Goal: Download file/media

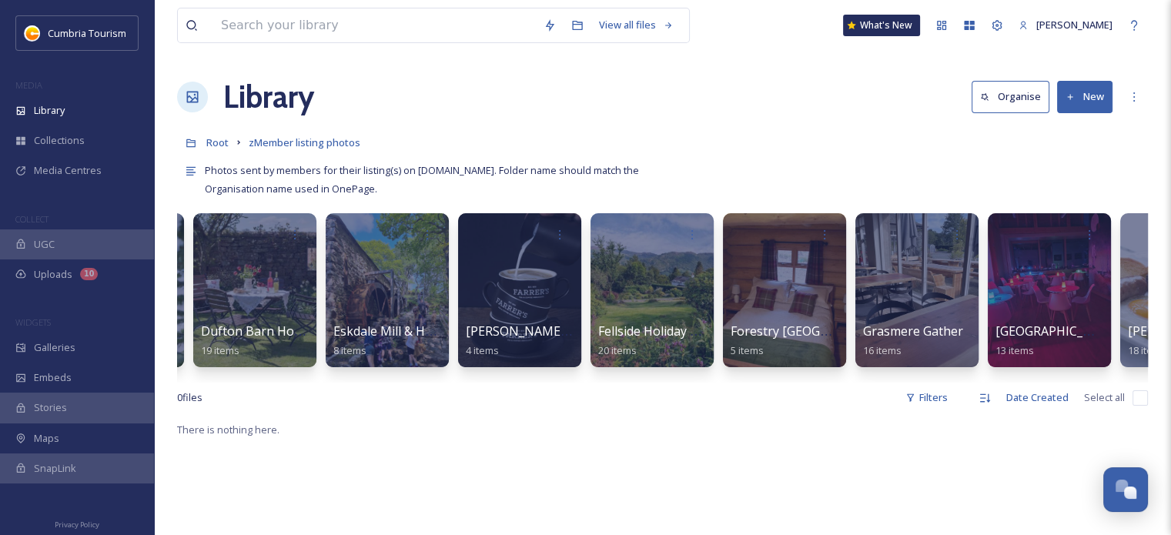
scroll to position [0, 1462]
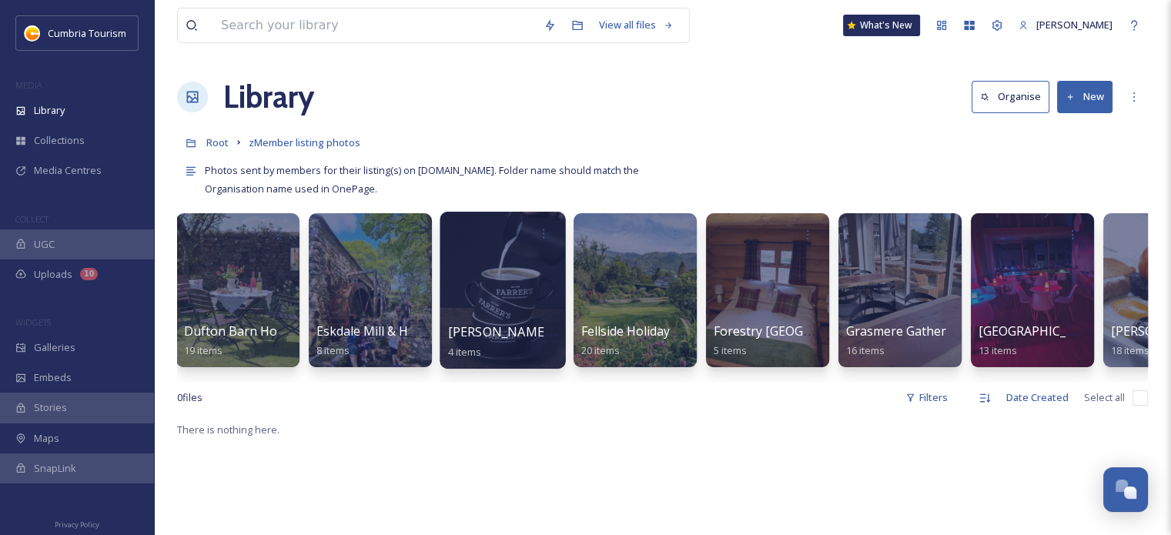
click at [476, 354] on span "4 items" at bounding box center [465, 351] width 34 height 14
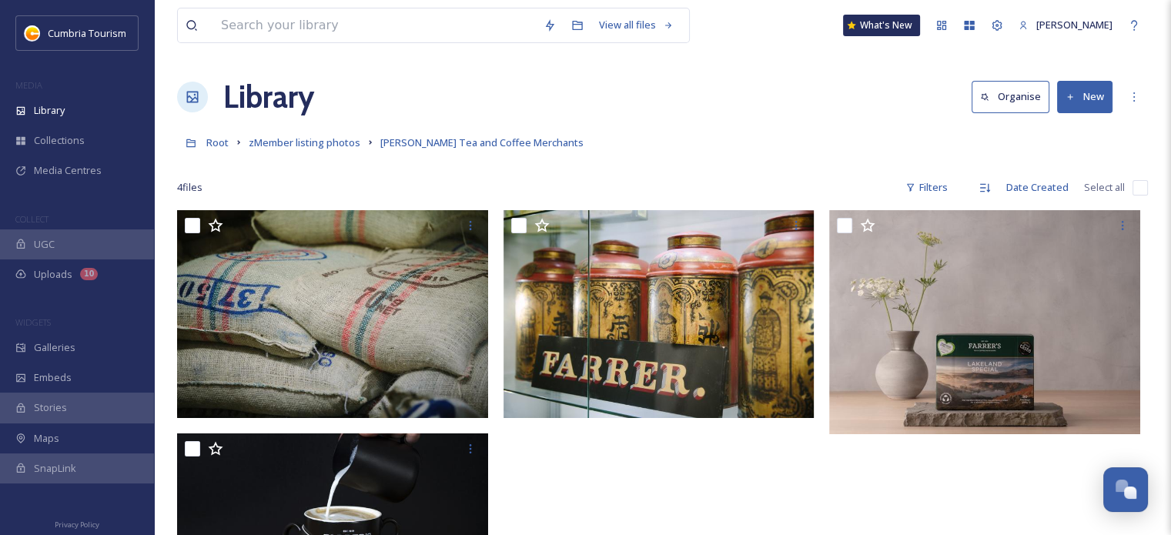
click at [1139, 190] on input "checkbox" at bounding box center [1139, 187] width 15 height 15
checkbox input "true"
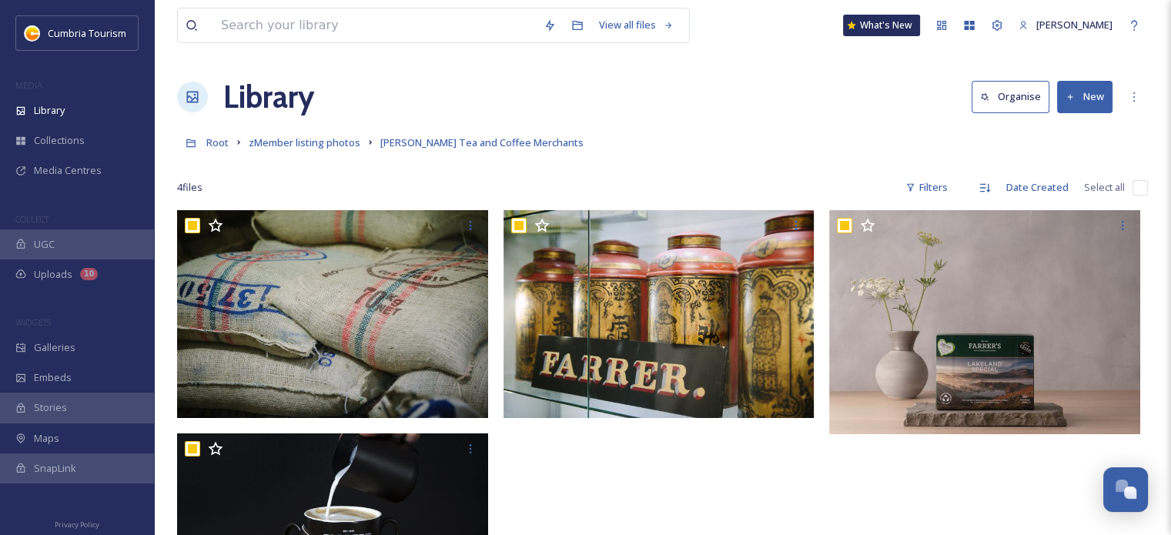
checkbox input "true"
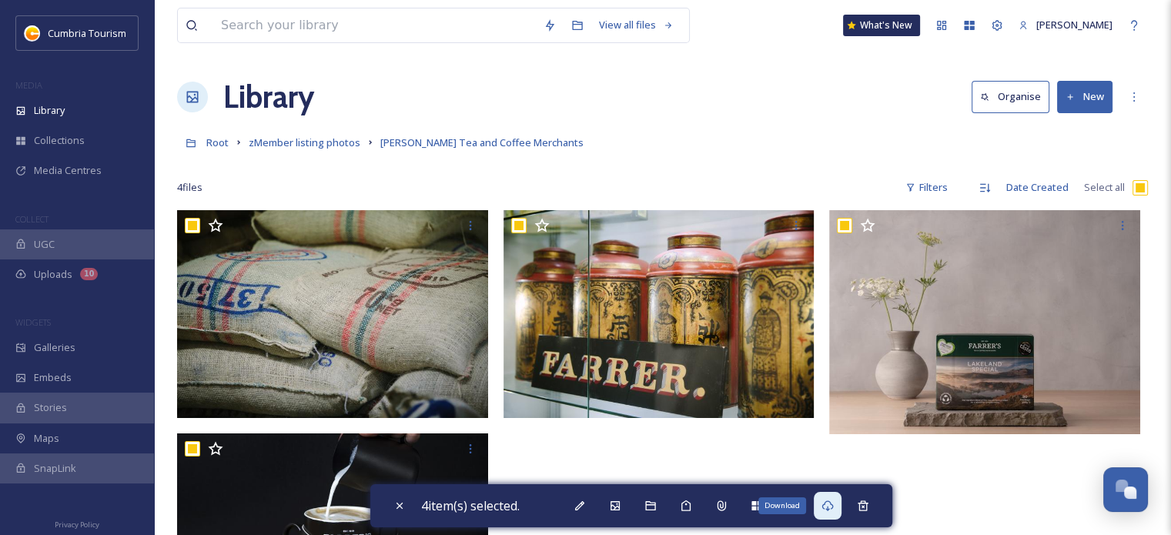
click at [831, 506] on icon at bounding box center [827, 505] width 12 height 11
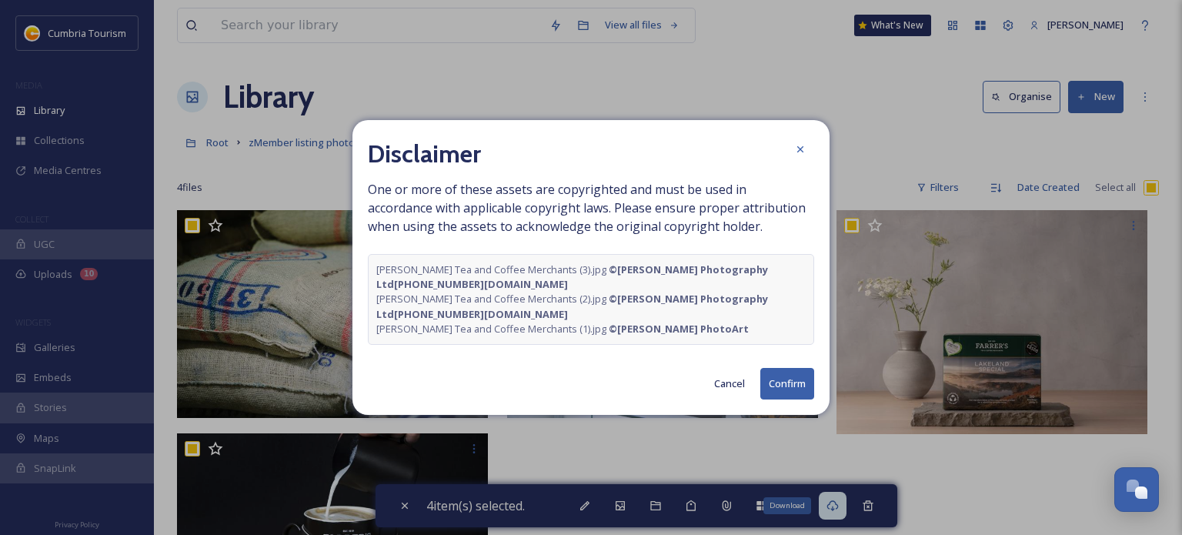
drag, startPoint x: 577, startPoint y: 272, endPoint x: 558, endPoint y: 288, distance: 25.1
click at [558, 288] on span "[PERSON_NAME] Tea and Coffee Merchants (3).jpg © [PERSON_NAME] Photography Ltd…" at bounding box center [590, 276] width 429 height 29
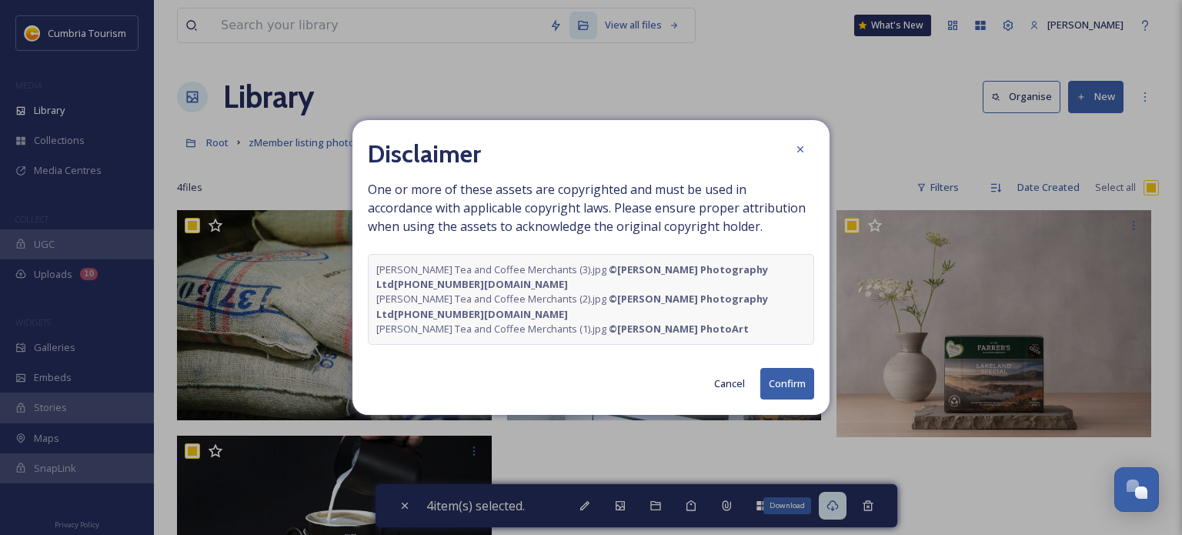
copy strong "[PERSON_NAME] Photography Ltd[PHONE_NUMBER][DOMAIN_NAME]"
click at [767, 319] on span "[PERSON_NAME] Tea and Coffee Merchants (2).jpg © [PERSON_NAME] Photography Ltd…" at bounding box center [590, 306] width 429 height 29
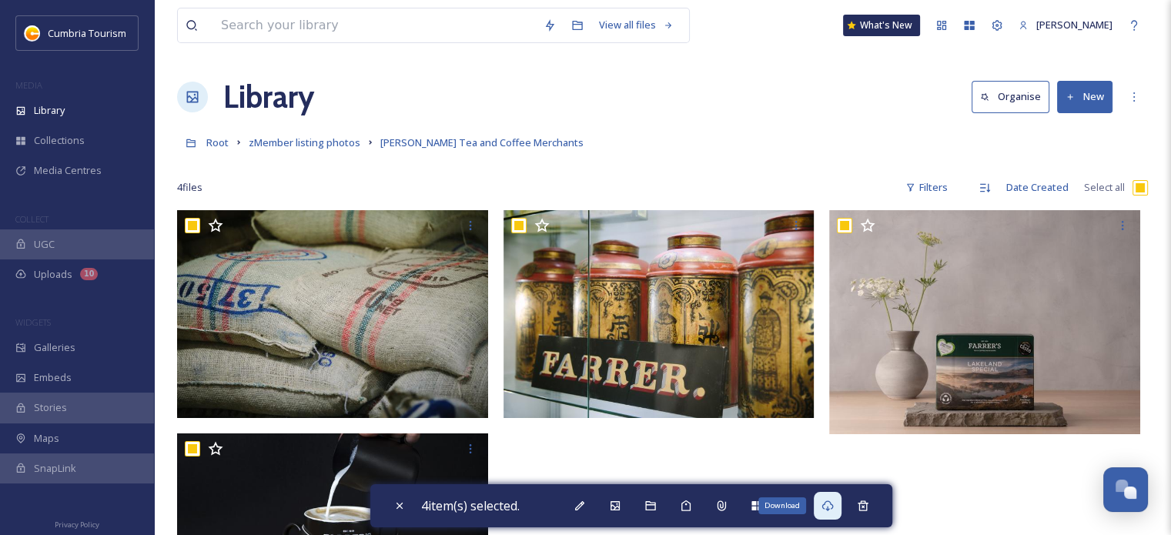
click at [841, 504] on div "Download" at bounding box center [827, 506] width 28 height 28
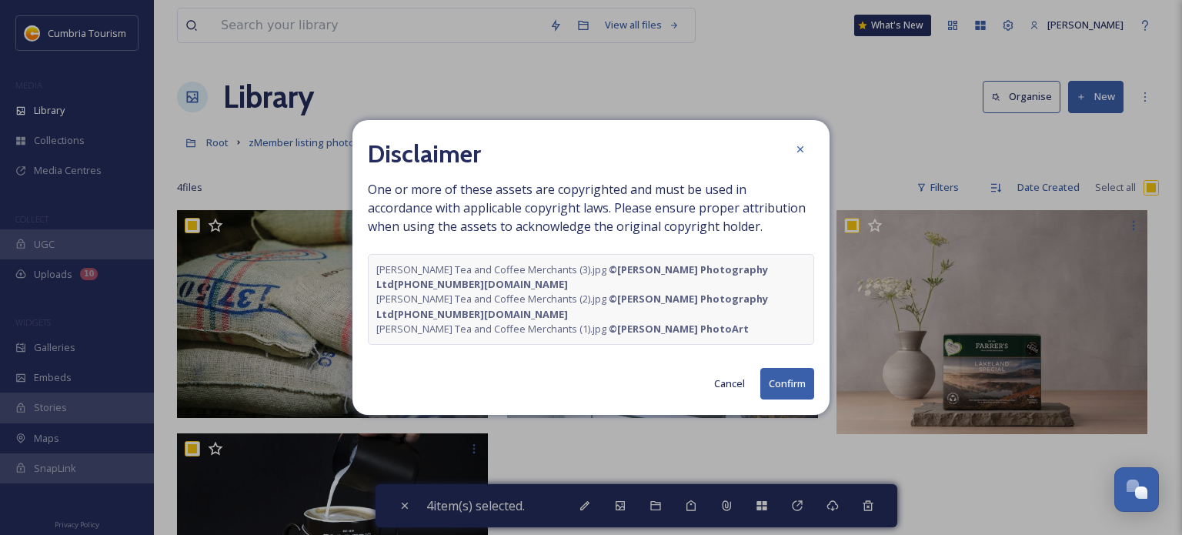
click at [773, 379] on button "Confirm" at bounding box center [787, 384] width 54 height 32
